Goal: Transaction & Acquisition: Purchase product/service

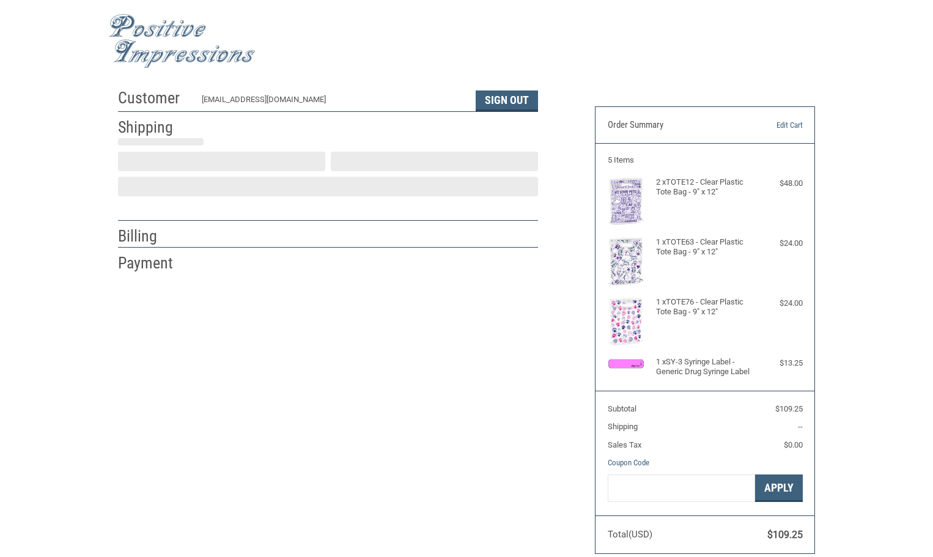
scroll to position [1, 0]
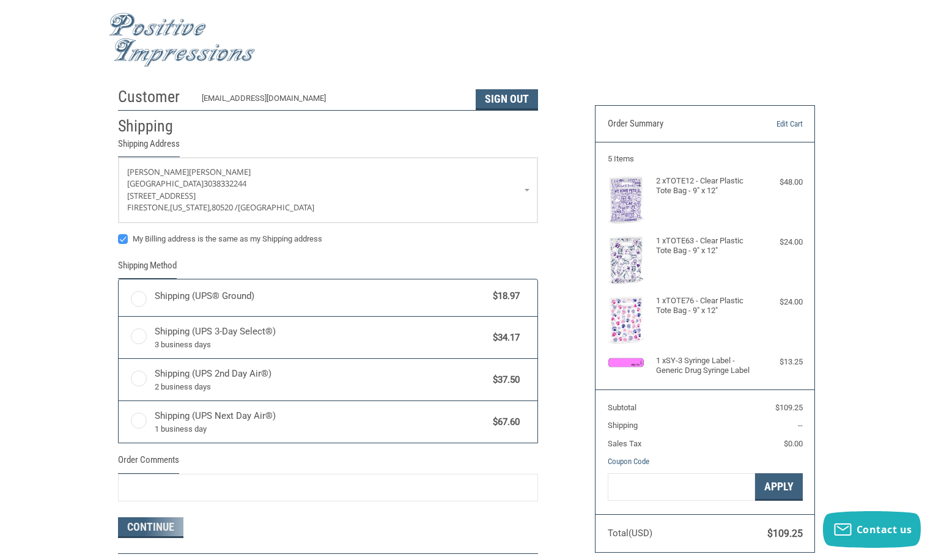
radio input "true"
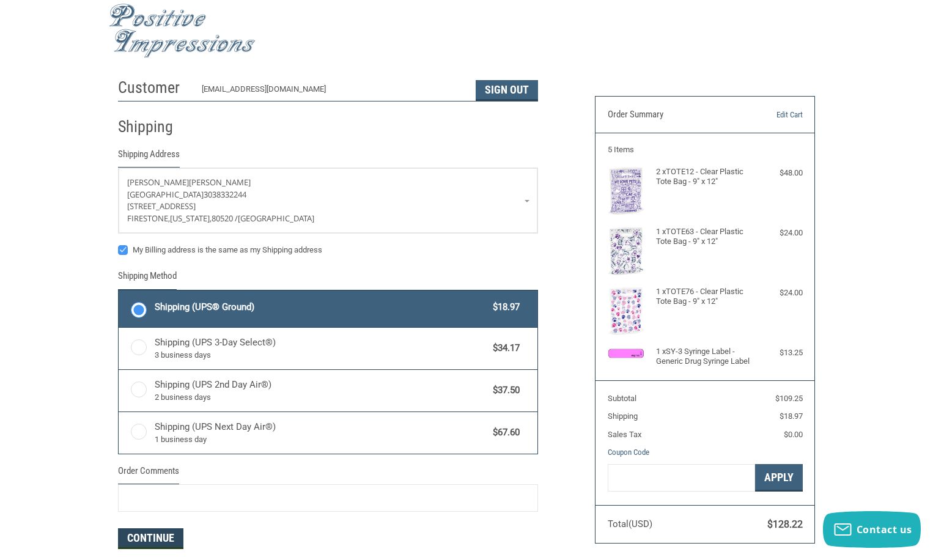
scroll to position [0, 0]
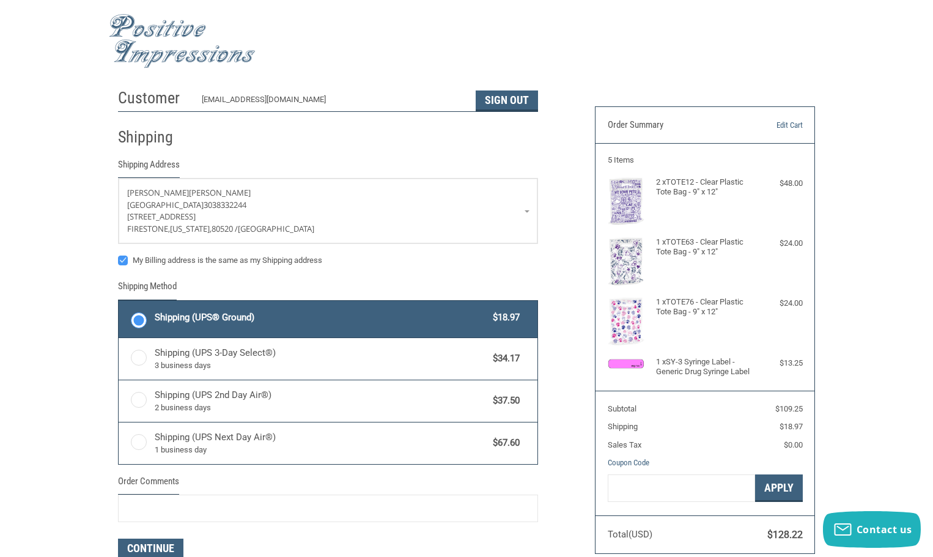
click at [147, 38] on img at bounding box center [182, 41] width 147 height 54
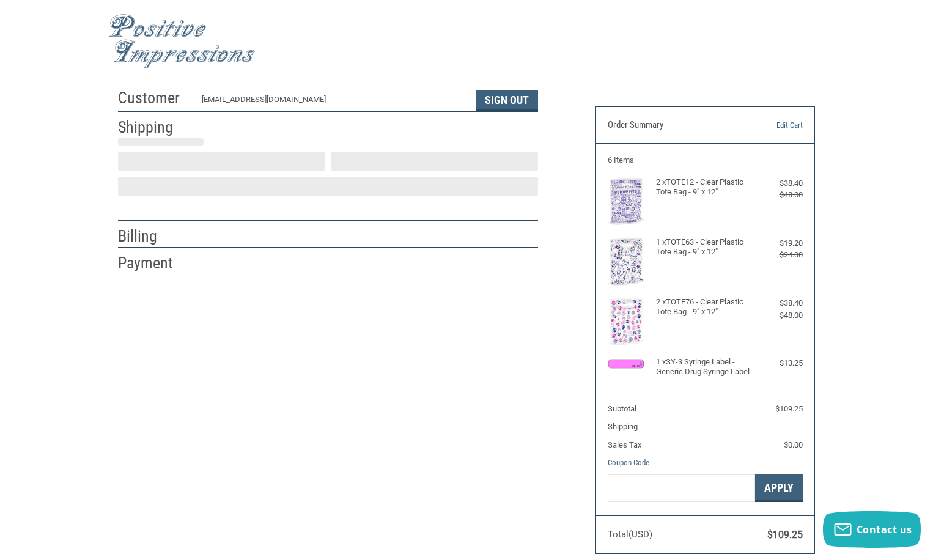
scroll to position [1, 0]
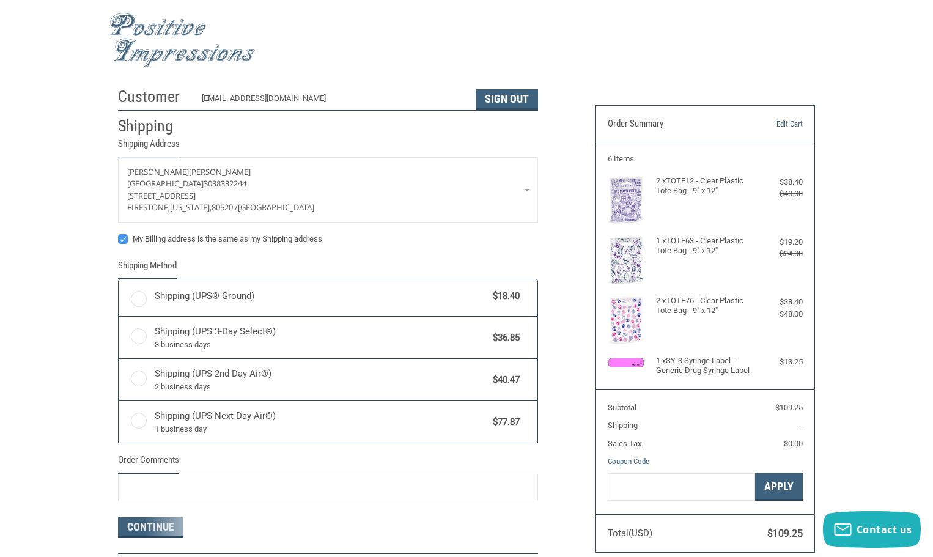
radio input "true"
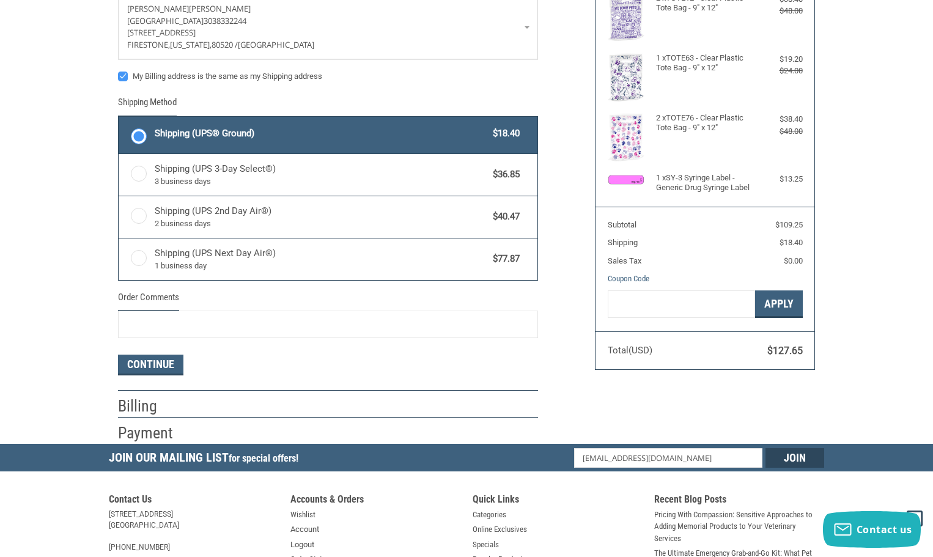
scroll to position [185, 0]
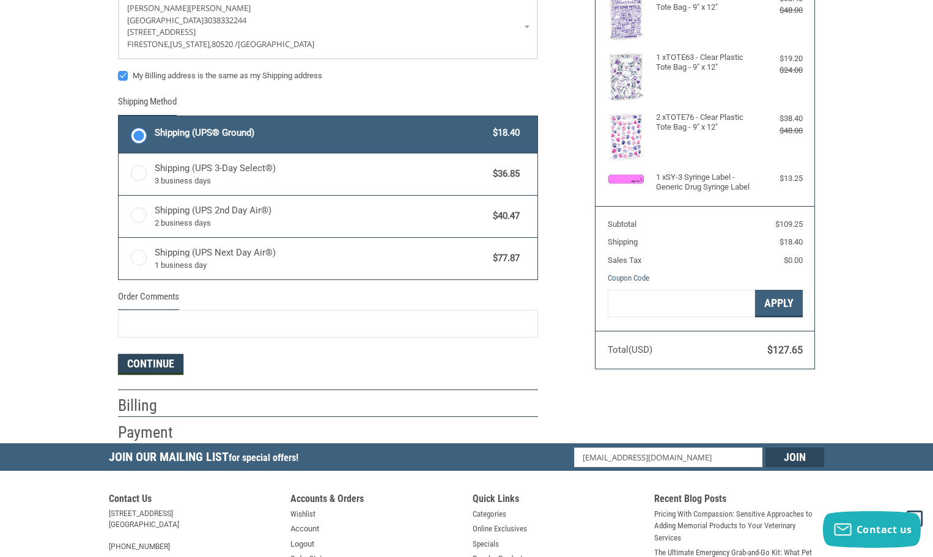
click at [168, 360] on button "Continue" at bounding box center [150, 364] width 65 height 21
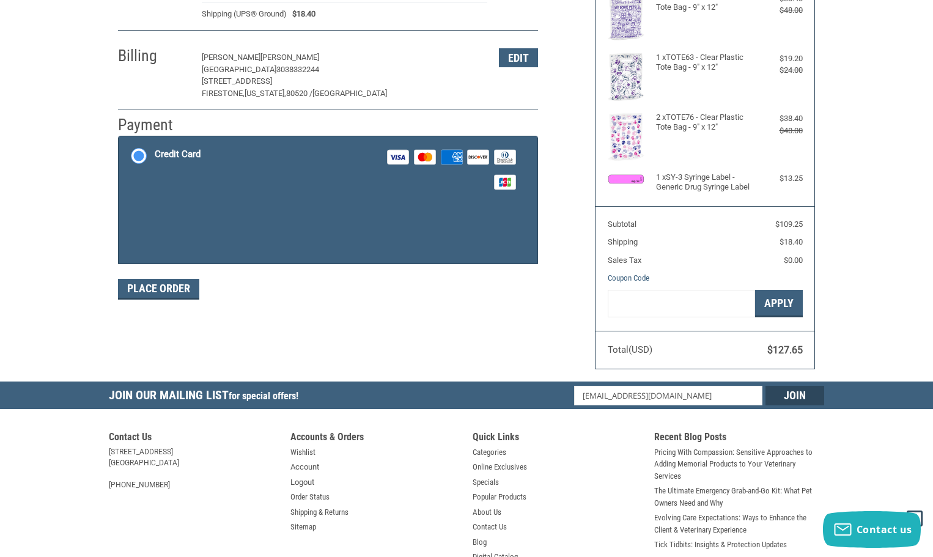
scroll to position [183, 0]
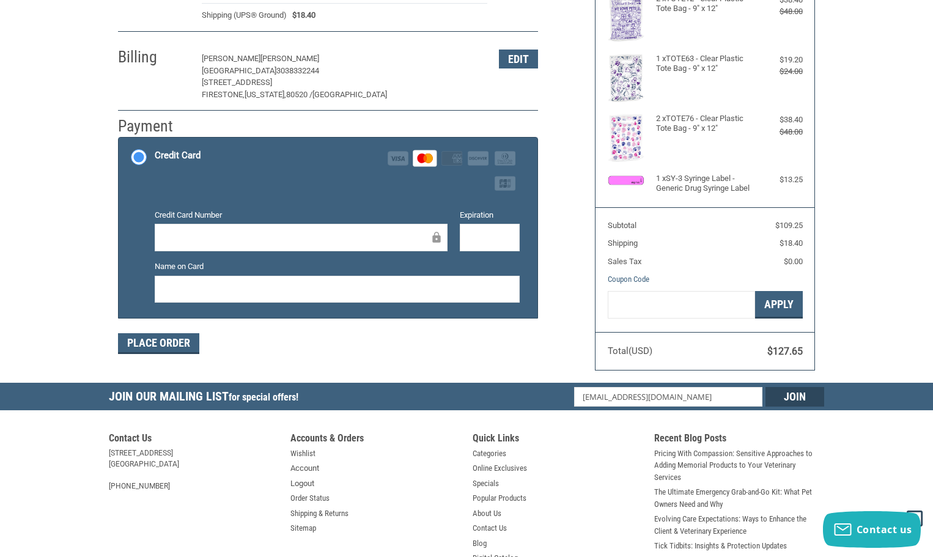
click at [479, 228] on div at bounding box center [490, 238] width 60 height 28
click at [155, 343] on button "Place Order" at bounding box center [158, 343] width 81 height 21
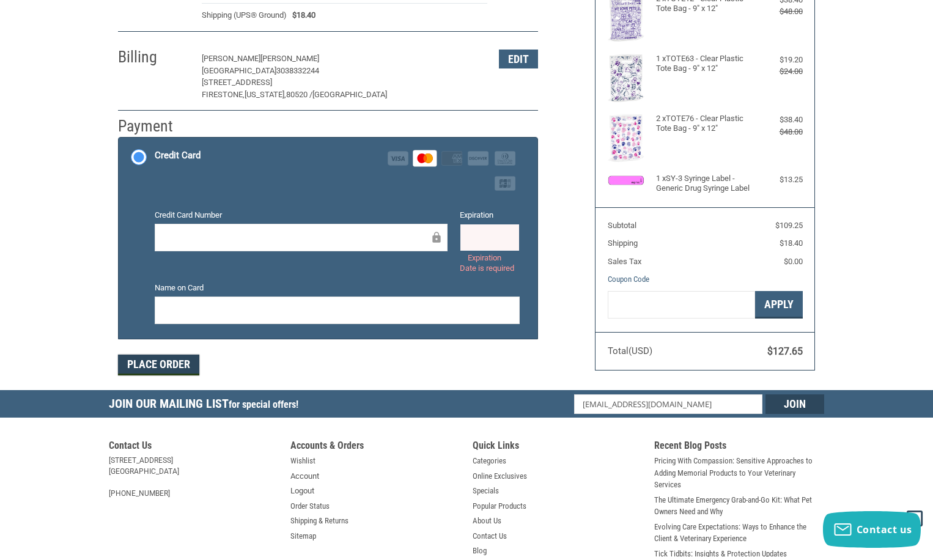
click at [145, 363] on button "Place Order" at bounding box center [158, 365] width 81 height 21
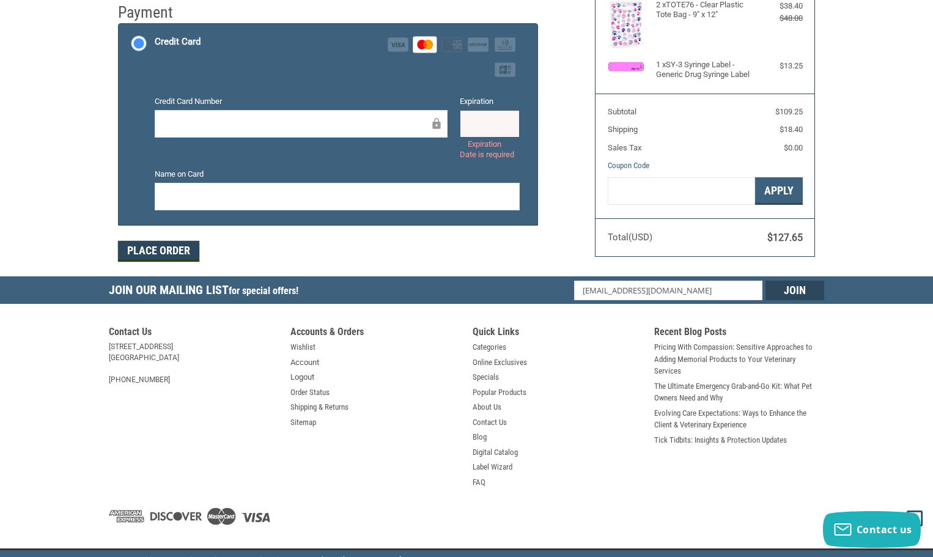
scroll to position [306, 0]
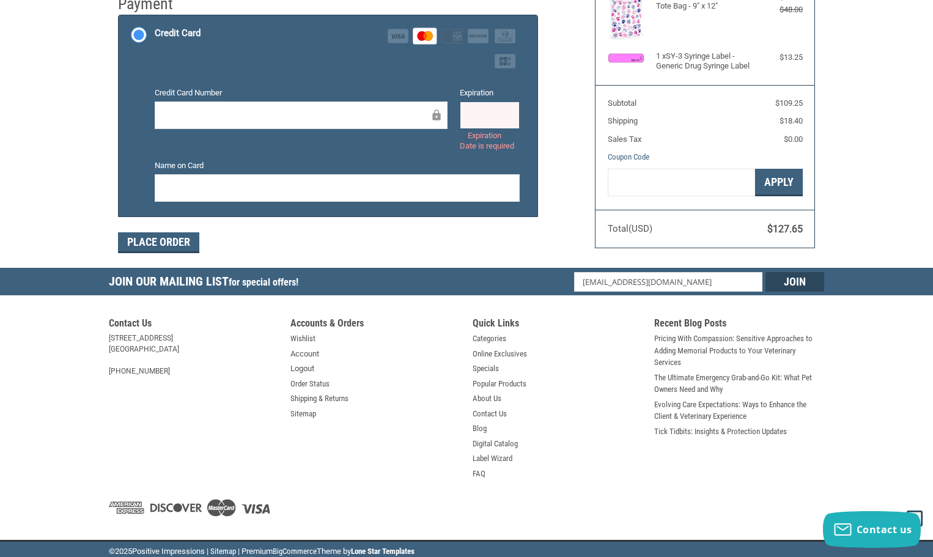
click at [249, 387] on section "Contact Us [STREET_ADDRESS] [GEOGRAPHIC_DATA], [GEOGRAPHIC_DATA] 54615 [PHONE_N…" at bounding box center [467, 415] width 728 height 232
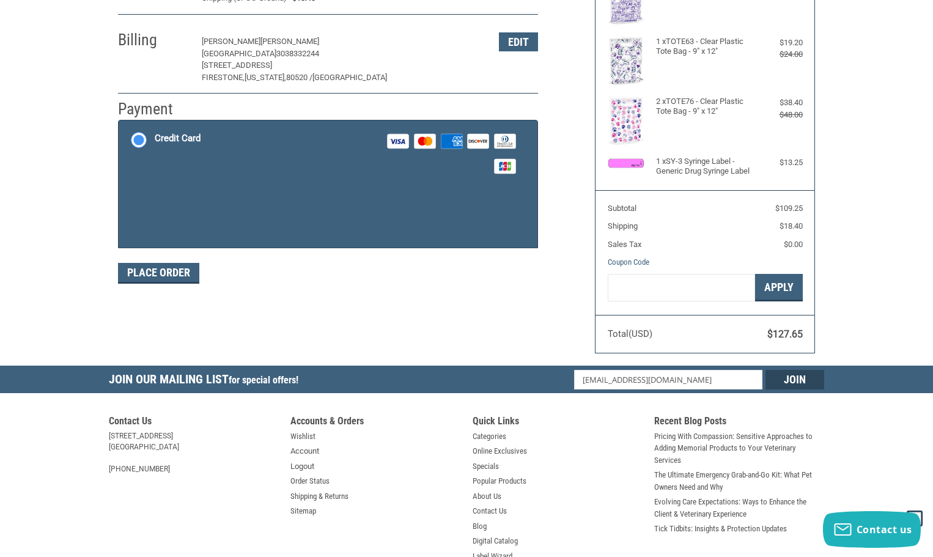
scroll to position [183, 0]
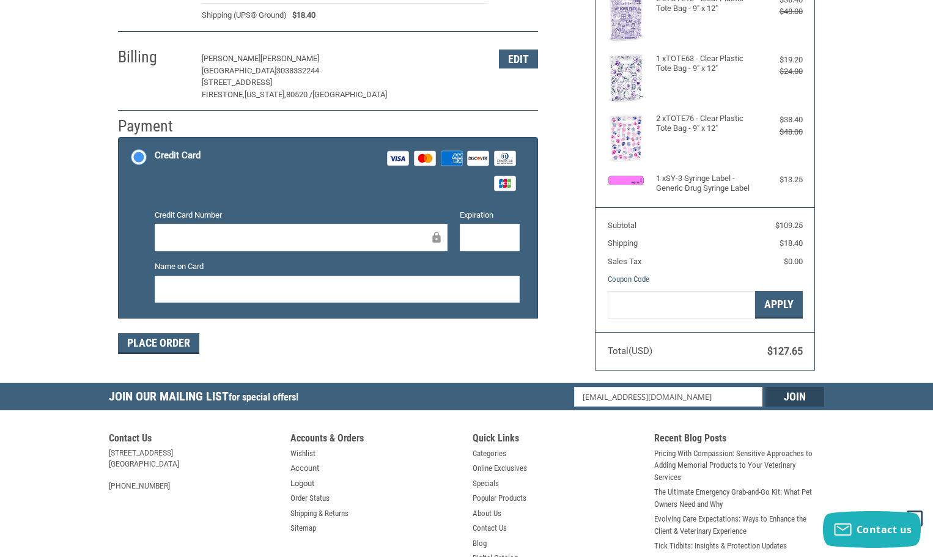
click at [185, 226] on div at bounding box center [302, 238] width 294 height 28
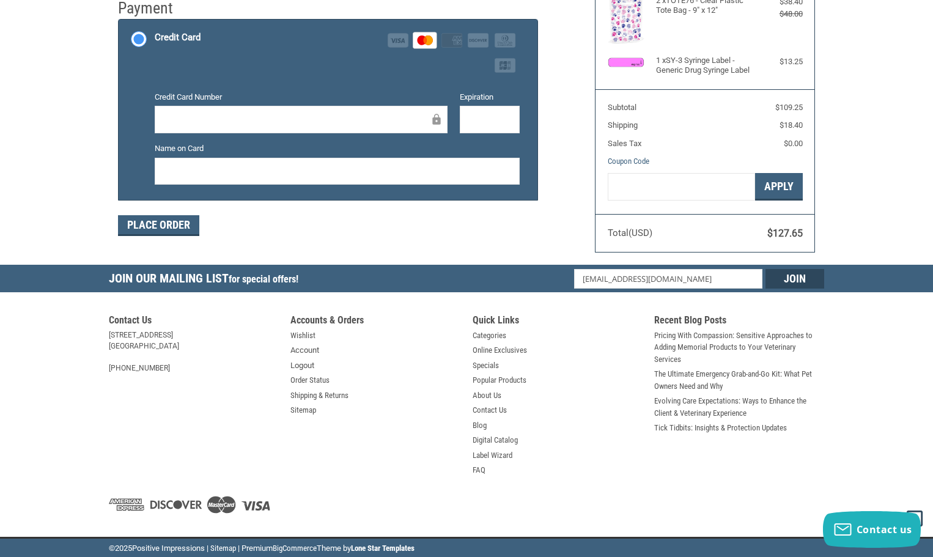
scroll to position [311, 0]
click at [167, 215] on button "Place Order" at bounding box center [158, 225] width 81 height 21
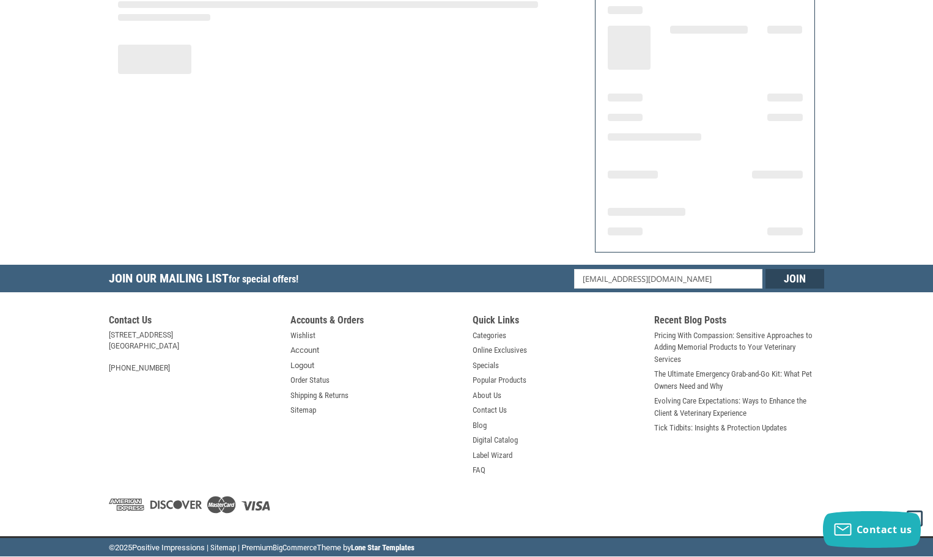
scroll to position [147, 0]
